Goal: Check status: Check status

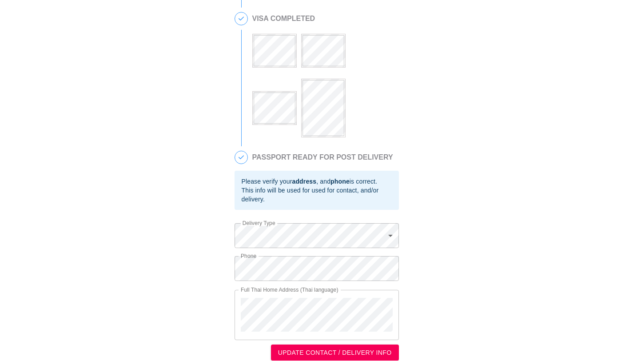
scroll to position [243, 0]
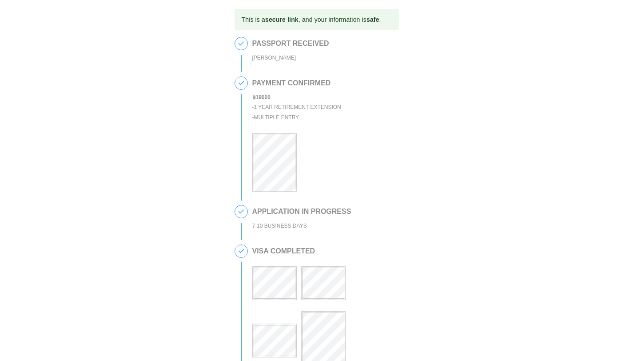
scroll to position [243, 0]
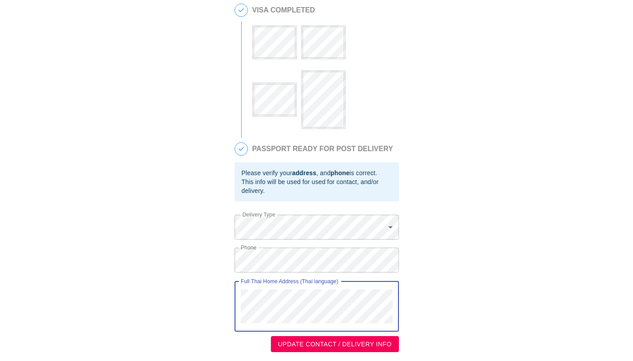
click at [230, 293] on div "This is a secure link , and your information is safe . 1 PASSPORT RECEIVED [PER…" at bounding box center [316, 59] width 615 height 583
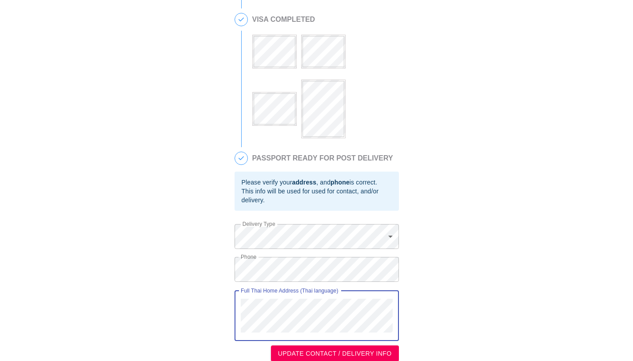
scroll to position [228, 0]
